Goal: Browse casually: Explore the website without a specific task or goal

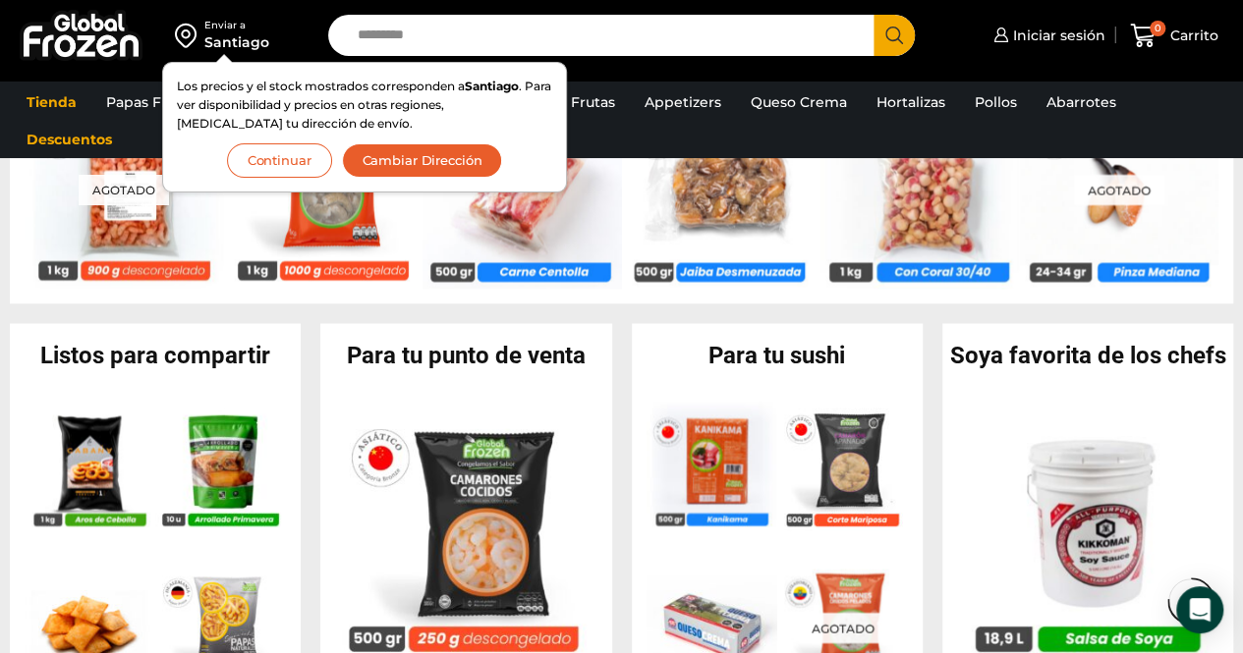
scroll to position [1611, 0]
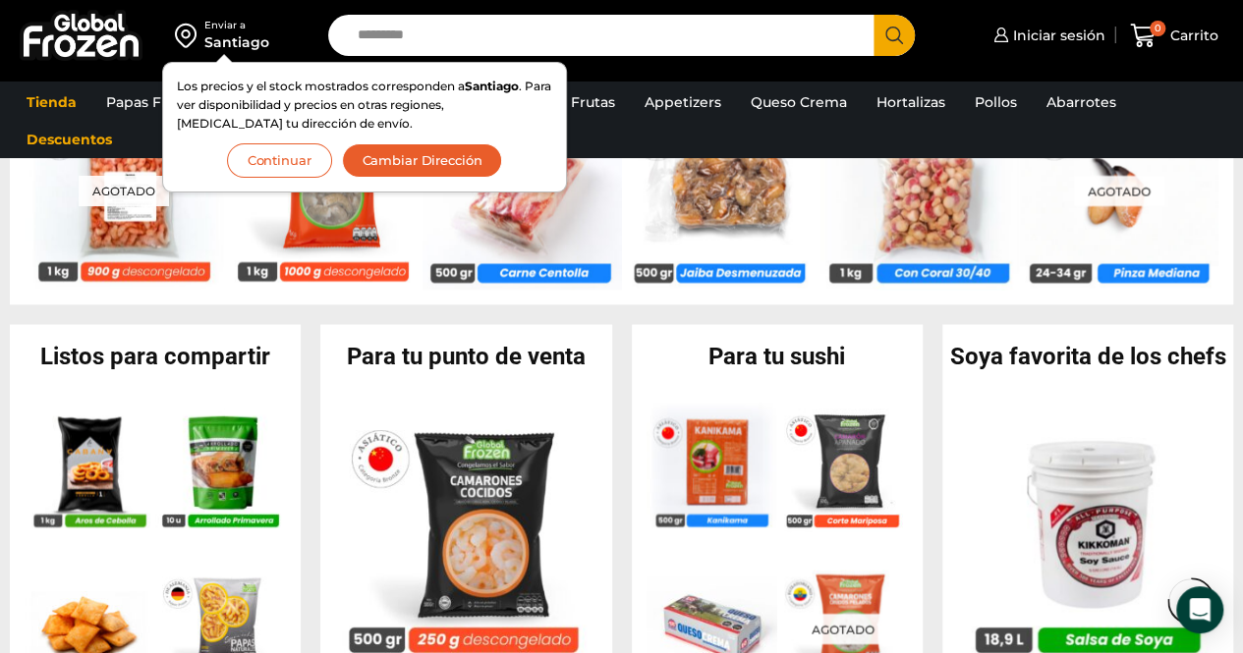
click at [126, 134] on li "Descuentos" at bounding box center [69, 139] width 115 height 37
click at [102, 76] on div "Enviar a Santiago Los precios y el stock mostrados corresponden a Santiago . Pa…" at bounding box center [621, 40] width 1243 height 81
click at [299, 30] on div "Enviar a Santiago Los precios y el stock mostrados corresponden a Santiago . Pa…" at bounding box center [159, 35] width 299 height 71
click at [295, 156] on button "Continuar" at bounding box center [279, 160] width 105 height 34
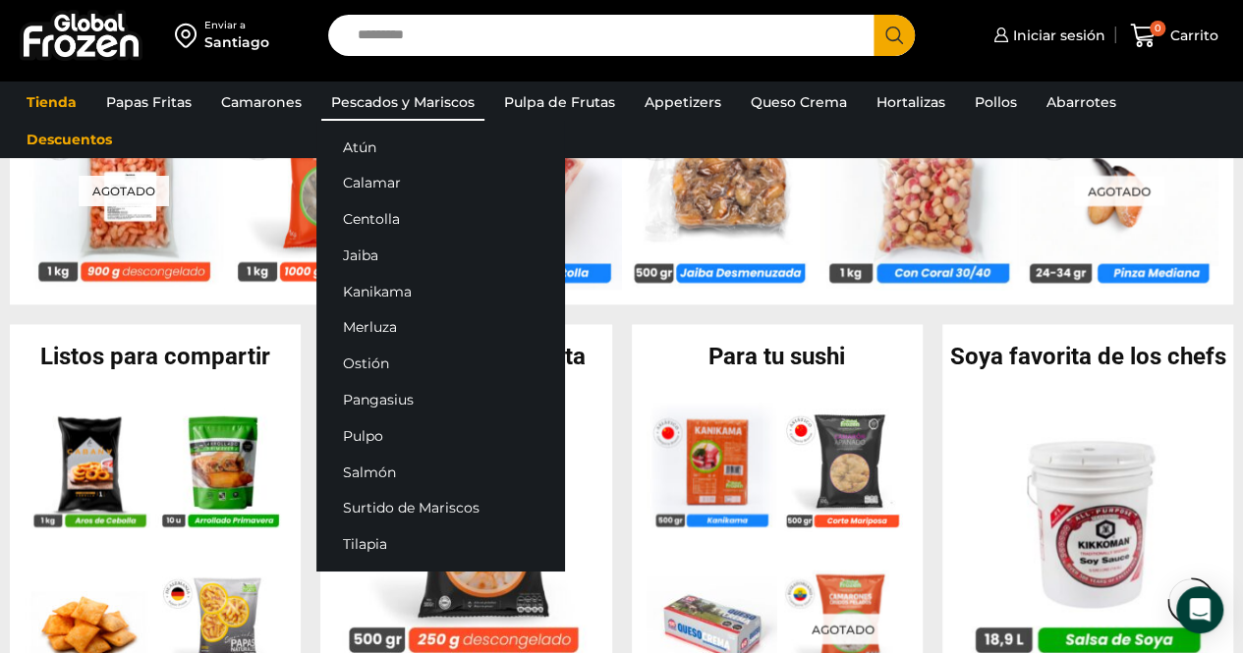
click at [381, 101] on link "Pescados y Mariscos" at bounding box center [402, 101] width 163 height 37
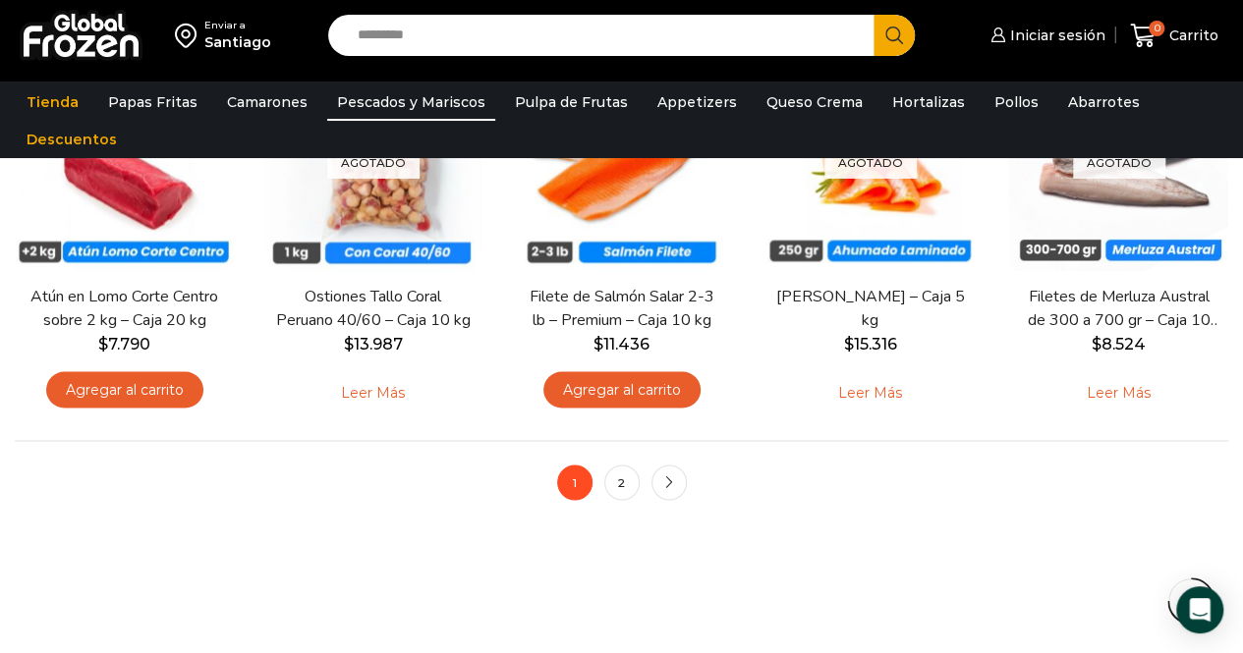
scroll to position [1493, 0]
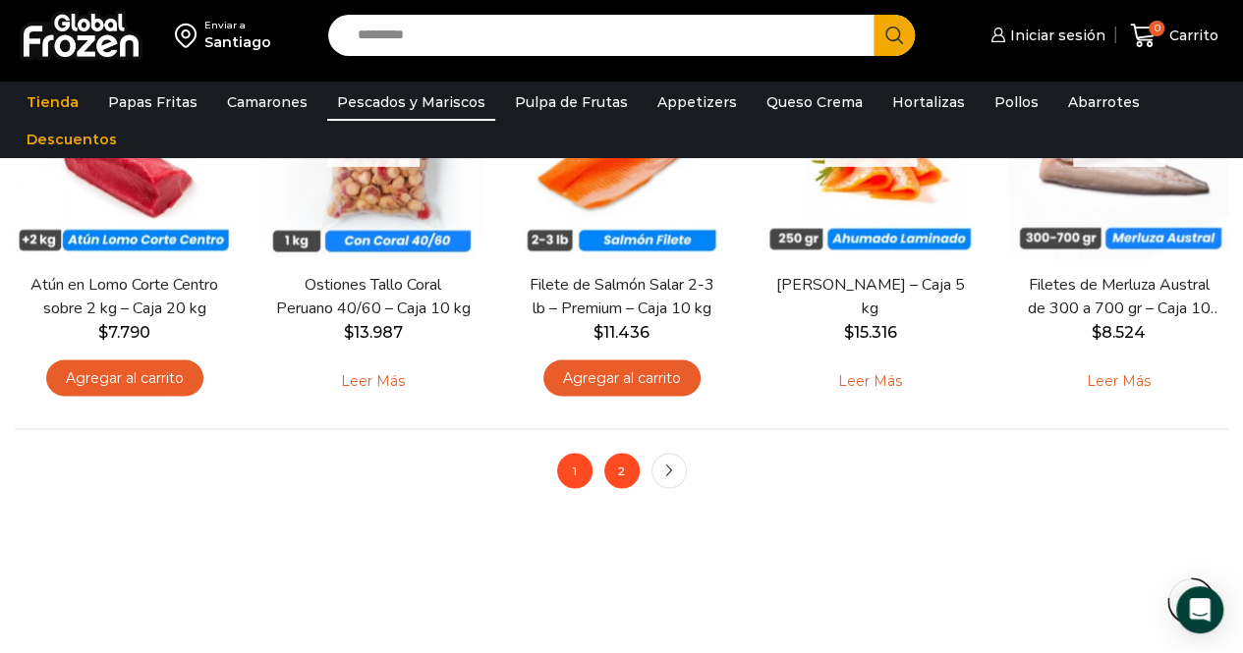
click at [627, 471] on link "2" at bounding box center [621, 470] width 35 height 35
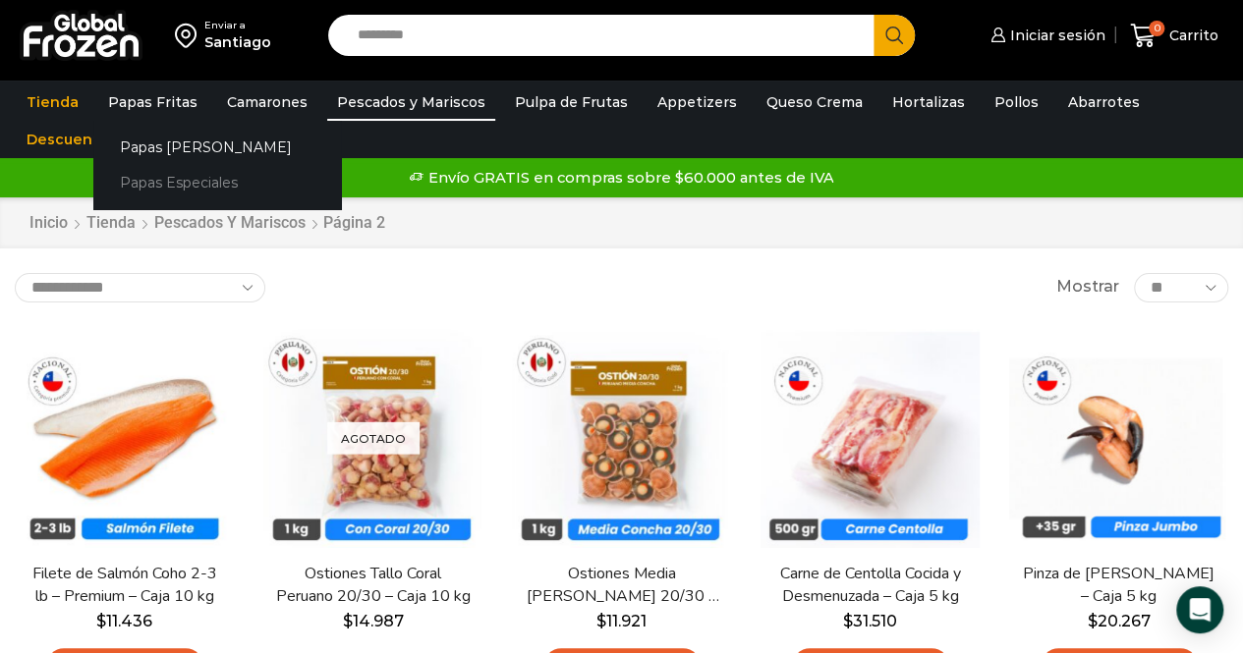
click at [144, 182] on link "Papas Especiales" at bounding box center [217, 183] width 248 height 36
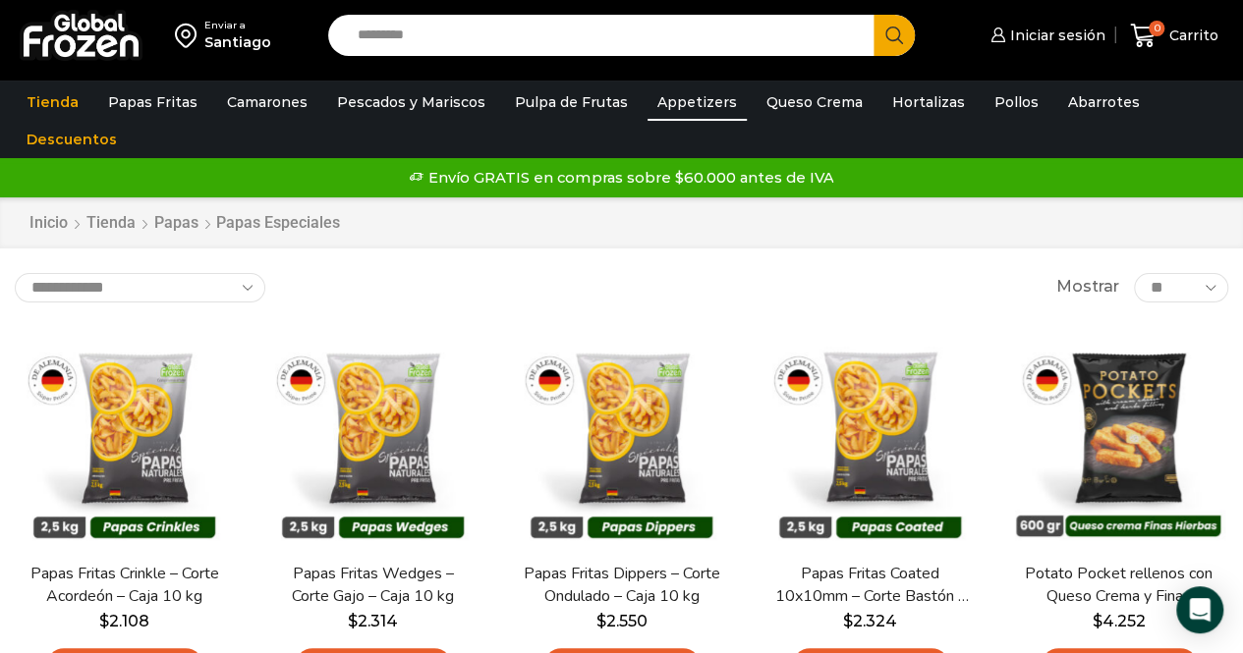
click at [670, 102] on link "Appetizers" at bounding box center [696, 101] width 99 height 37
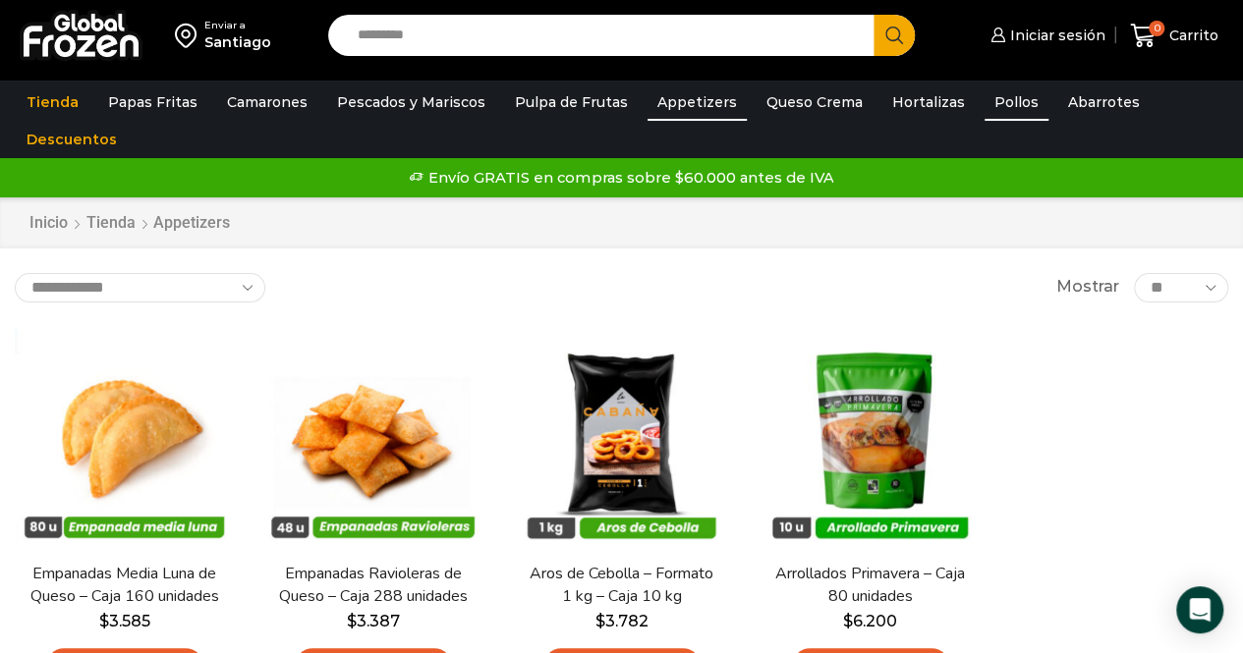
click at [990, 102] on link "Pollos" at bounding box center [1016, 101] width 64 height 37
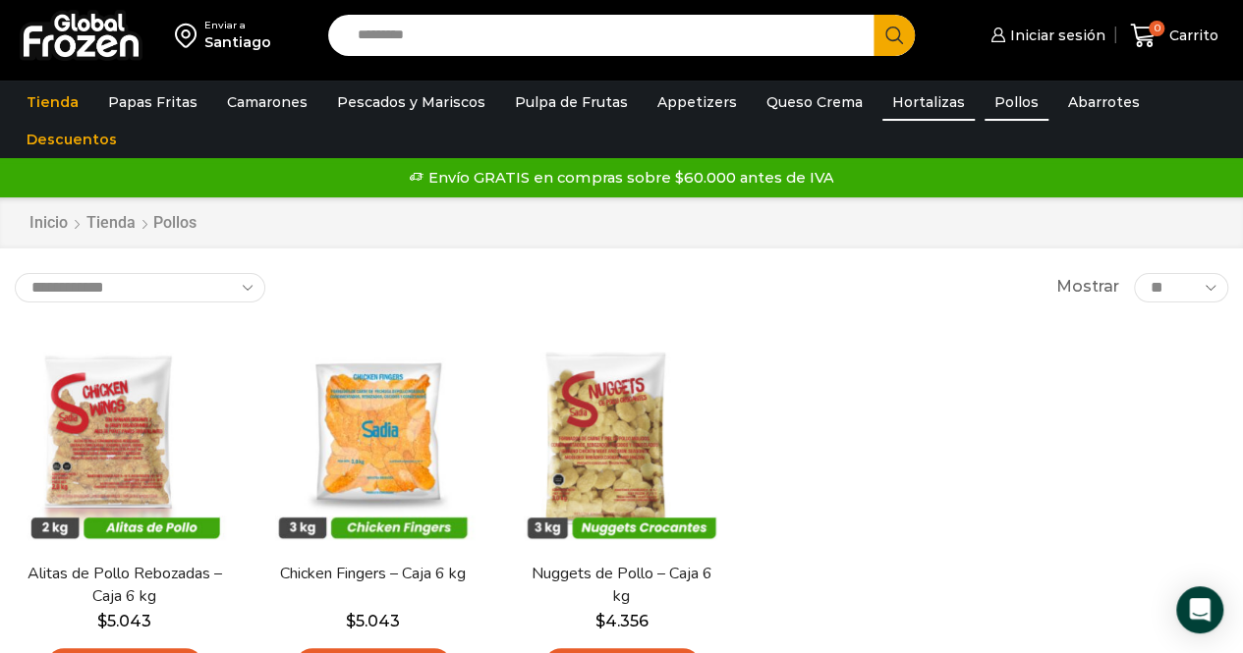
click at [904, 97] on link "Hortalizas" at bounding box center [928, 101] width 92 height 37
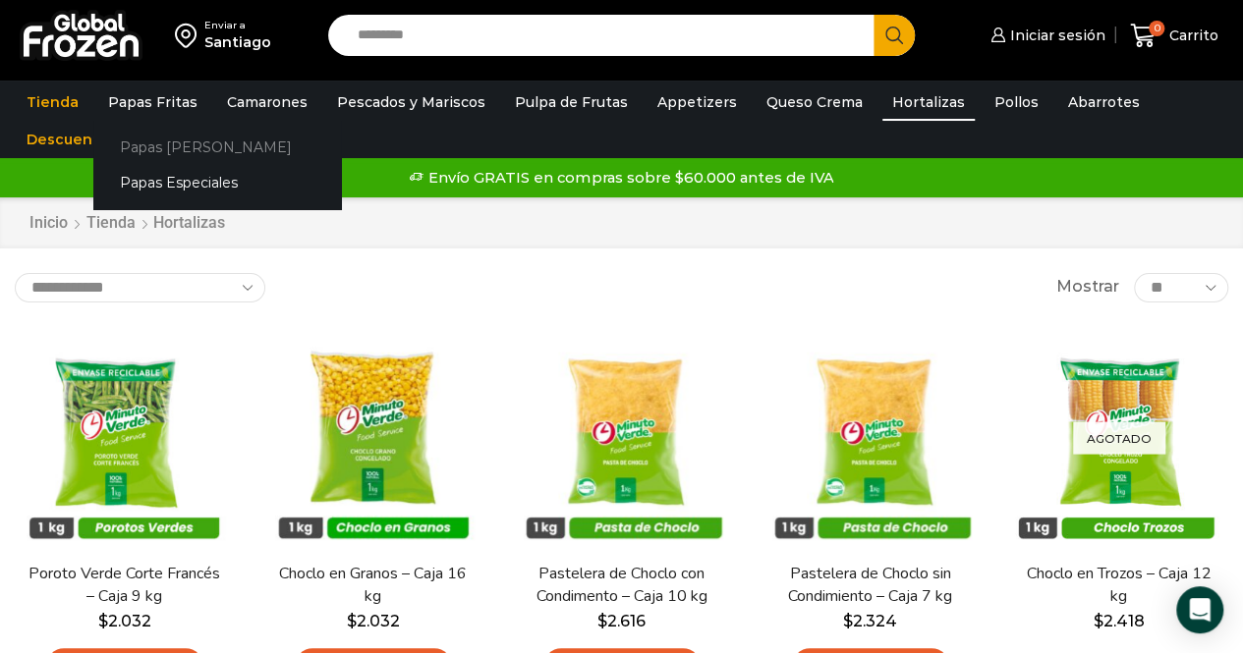
click at [168, 143] on link "Papas [PERSON_NAME]" at bounding box center [217, 147] width 248 height 36
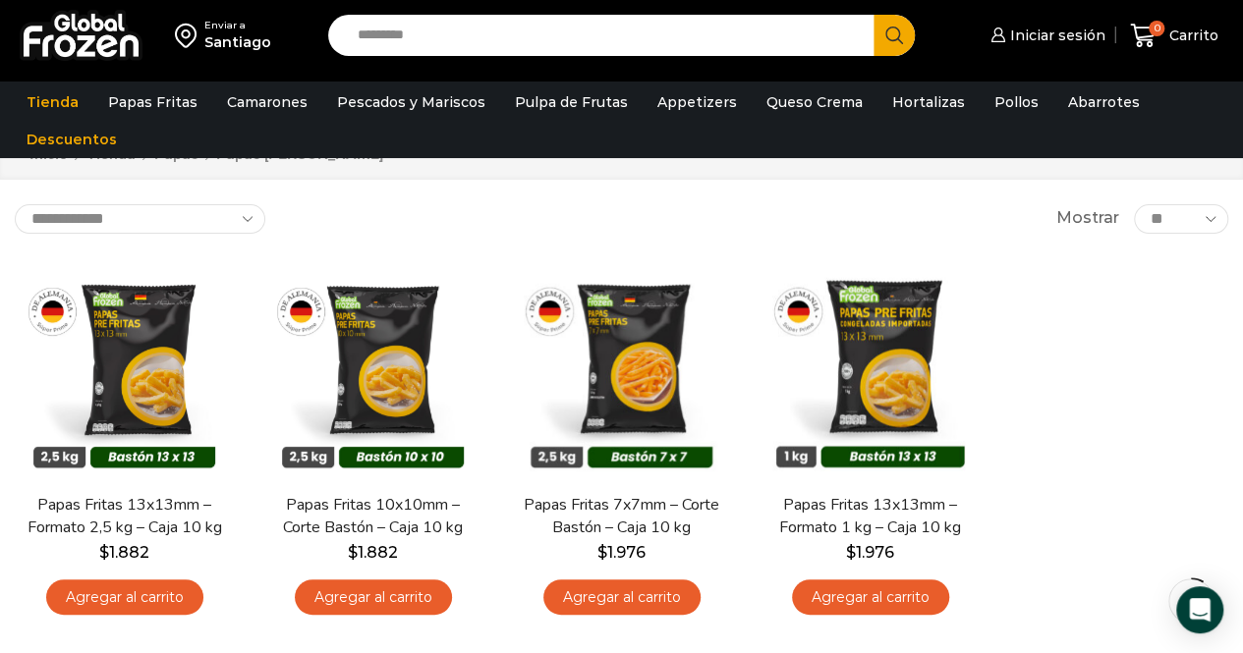
scroll to position [39, 0]
